Goal: Transaction & Acquisition: Purchase product/service

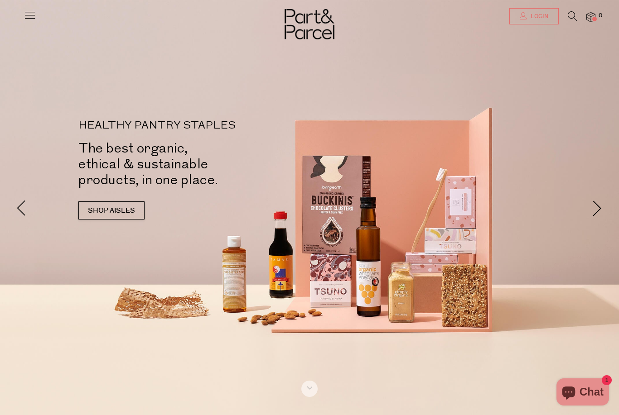
click at [546, 17] on span "Login" at bounding box center [538, 17] width 20 height 8
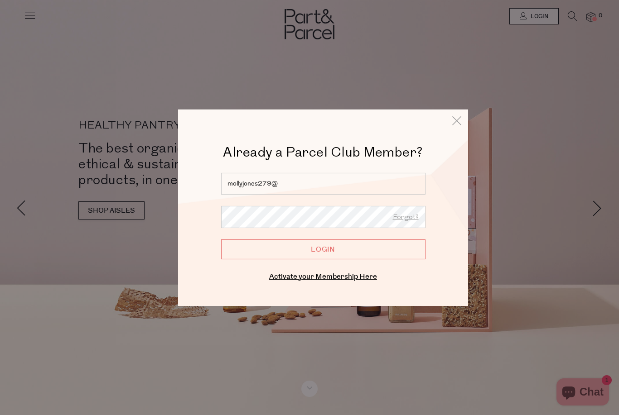
click at [306, 188] on input "mollyjones279@" at bounding box center [323, 184] width 204 height 22
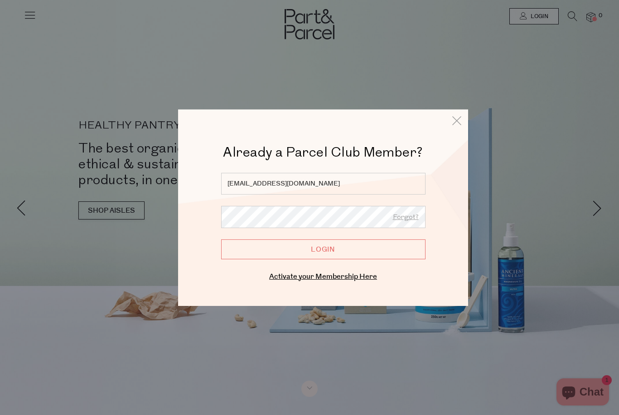
type input "mollyjones279@gmail.com"
click at [323, 250] on input "Login" at bounding box center [323, 249] width 204 height 20
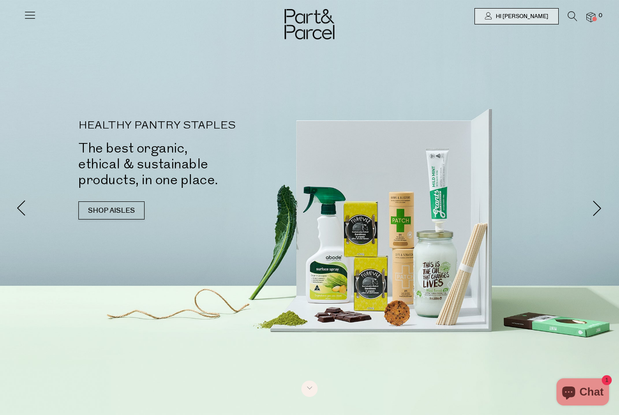
click at [28, 19] on icon at bounding box center [30, 15] width 13 height 13
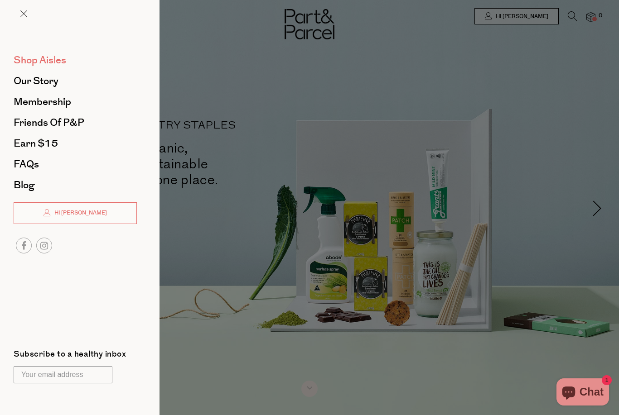
click at [37, 65] on span "Shop Aisles" at bounding box center [40, 60] width 53 height 14
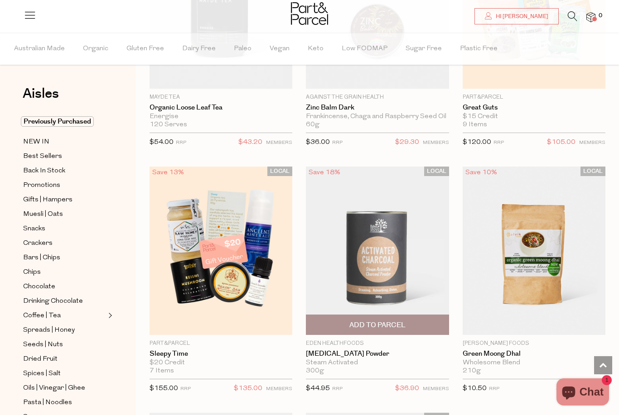
scroll to position [3677, 0]
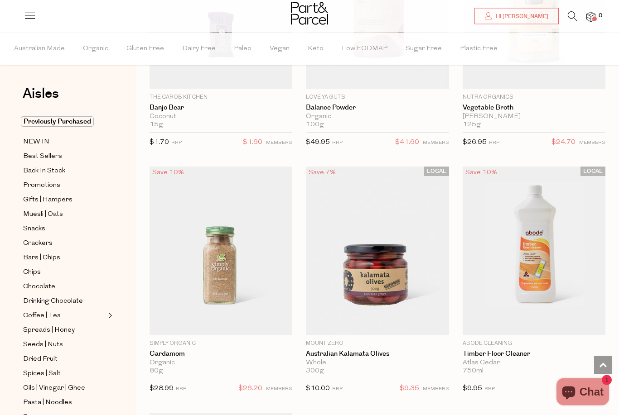
scroll to position [7887, 0]
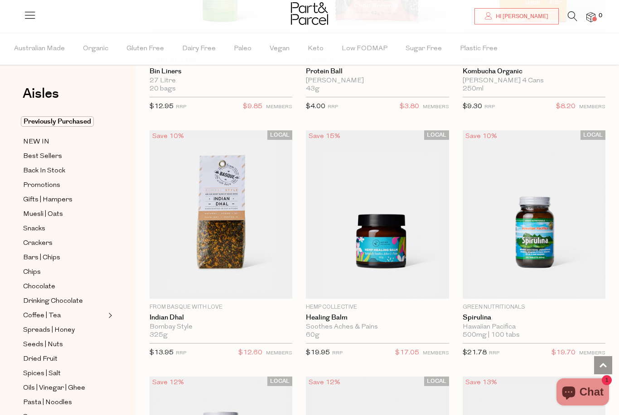
scroll to position [11831, 0]
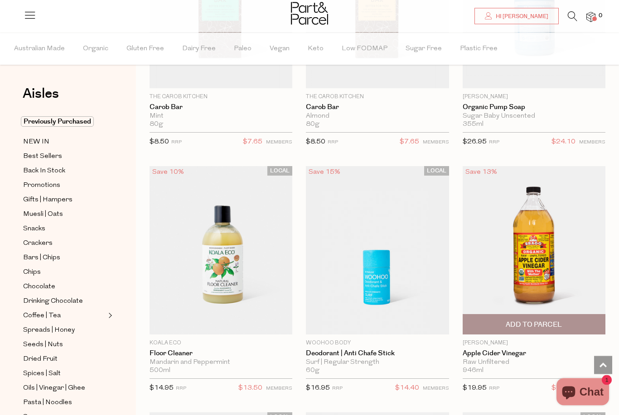
scroll to position [14778, 0]
